Goal: Task Accomplishment & Management: Manage account settings

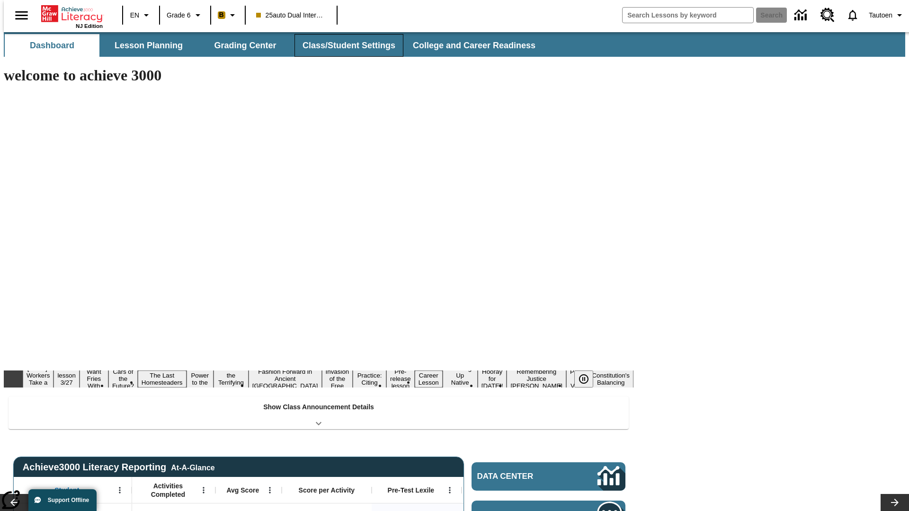
click at [344, 45] on button "Class/Student Settings" at bounding box center [348, 45] width 109 height 23
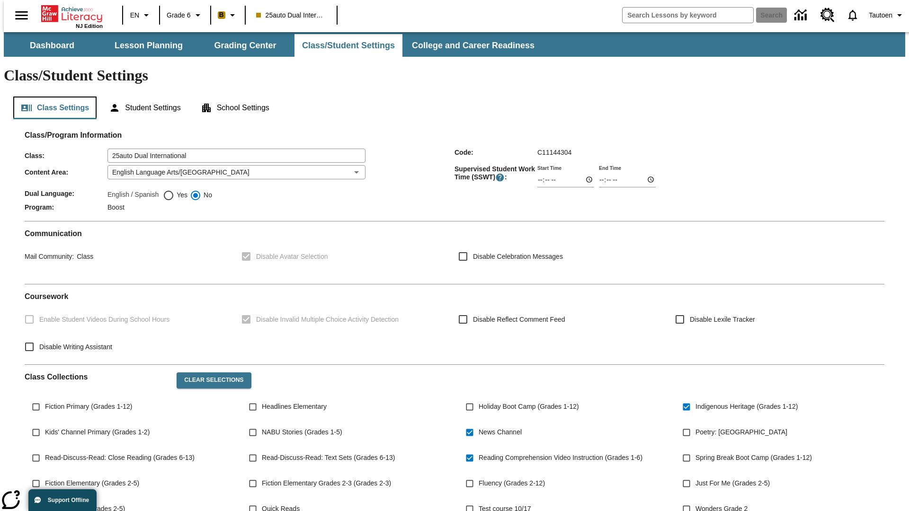
click at [51, 97] on button "Class Settings" at bounding box center [54, 108] width 83 height 23
click at [175, 190] on span "Yes" at bounding box center [180, 195] width 13 height 10
click at [174, 190] on input "Yes" at bounding box center [168, 195] width 11 height 11
radio input "true"
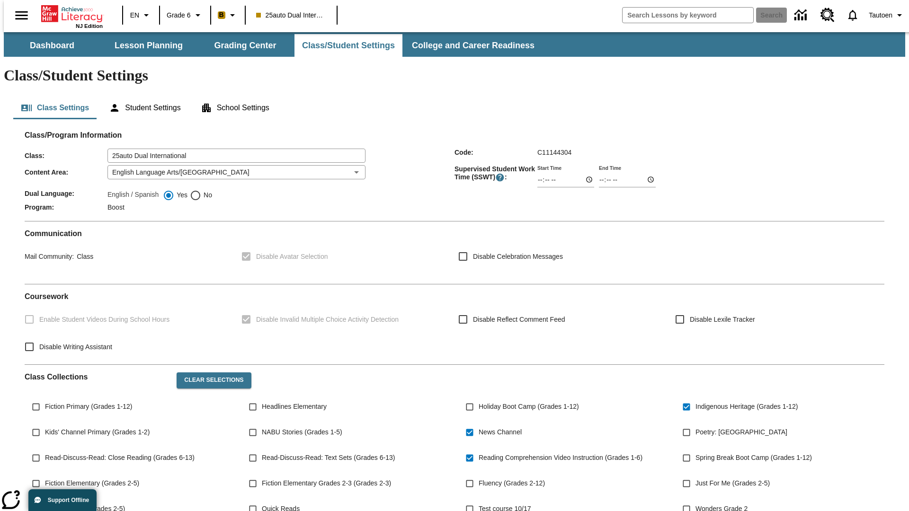
scroll to position [139, 0]
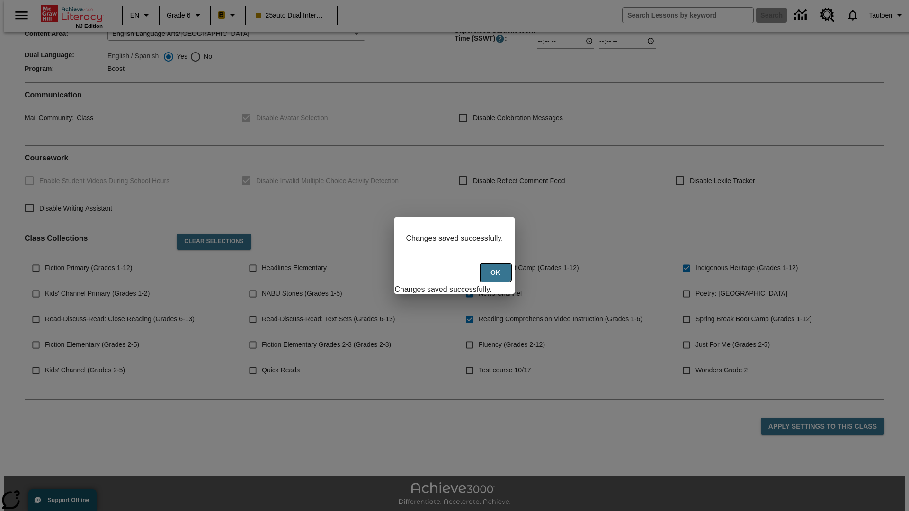
click at [497, 278] on button "Ok" at bounding box center [495, 273] width 30 height 18
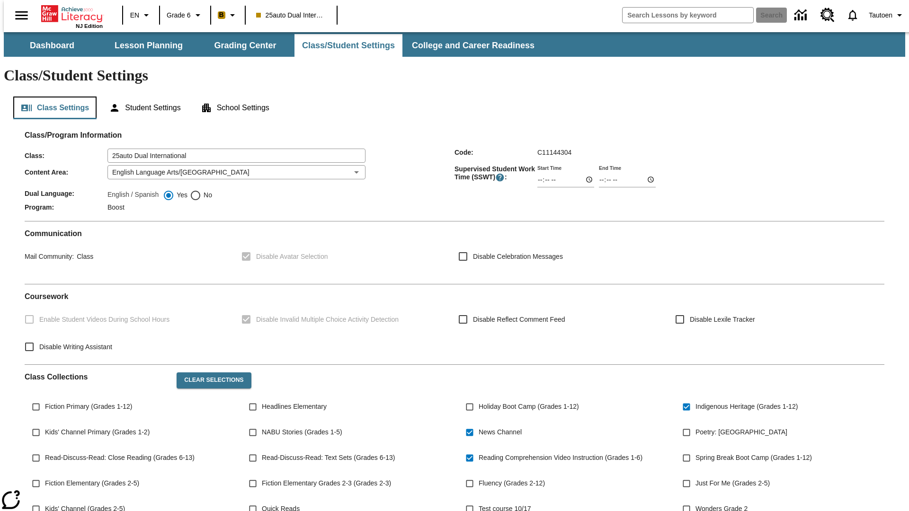
click at [51, 97] on button "Class Settings" at bounding box center [54, 108] width 83 height 23
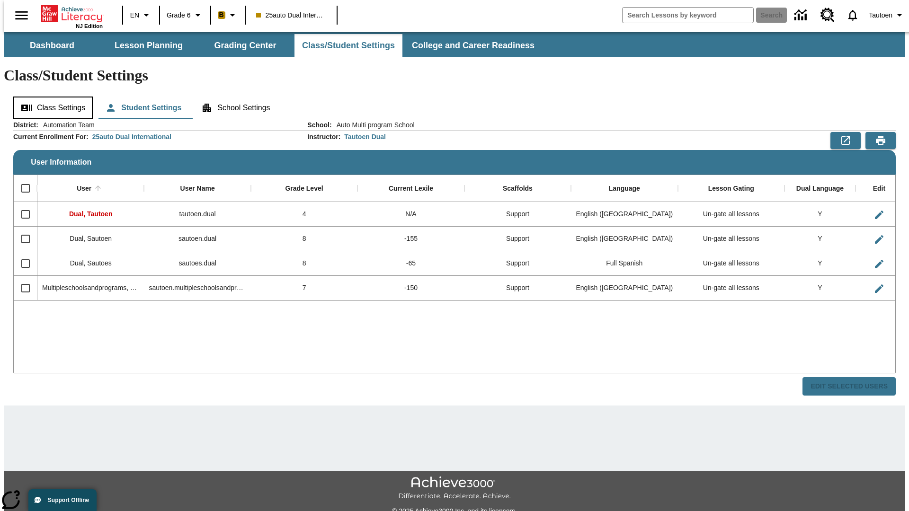
click at [50, 97] on button "Class Settings" at bounding box center [53, 108] width 80 height 23
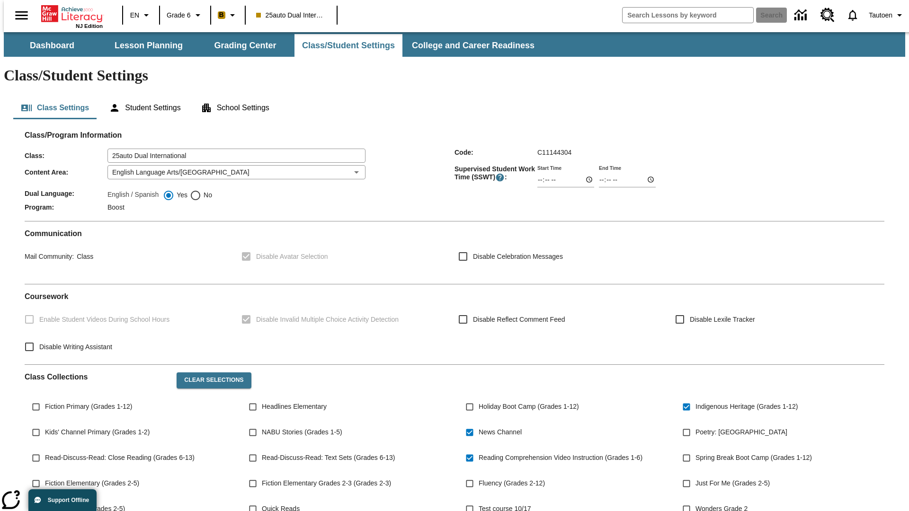
click at [201, 190] on span "No" at bounding box center [206, 195] width 11 height 10
click at [201, 190] on input "No" at bounding box center [195, 195] width 11 height 11
radio input "true"
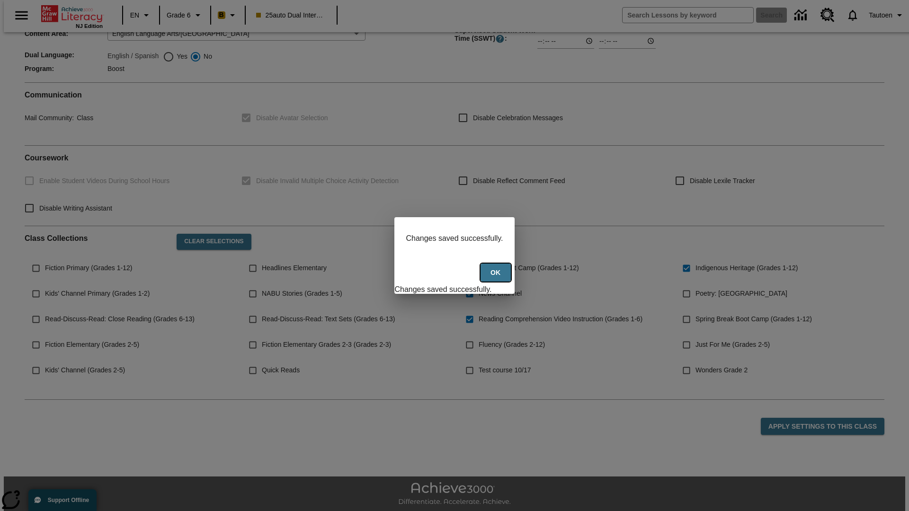
click at [497, 278] on button "Ok" at bounding box center [495, 273] width 30 height 18
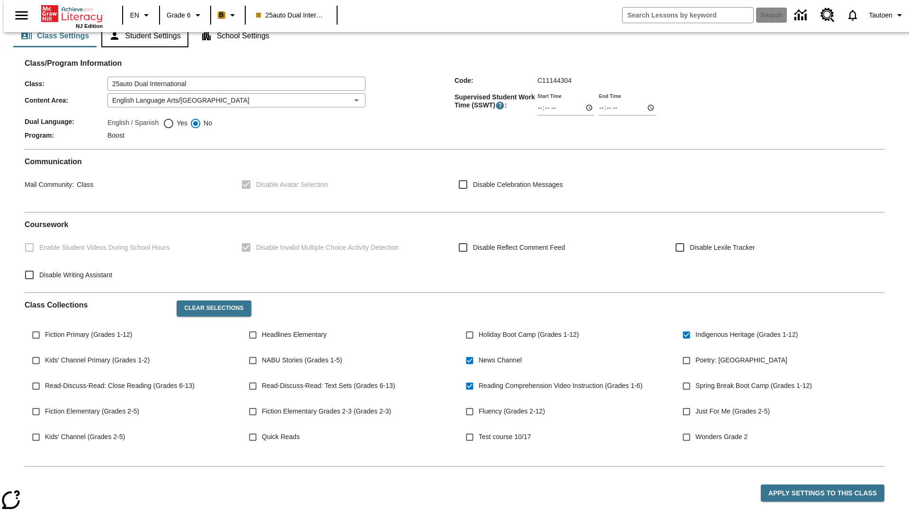
click at [142, 47] on button "Student Settings" at bounding box center [144, 36] width 87 height 23
